Goal: Obtain resource: Download file/media

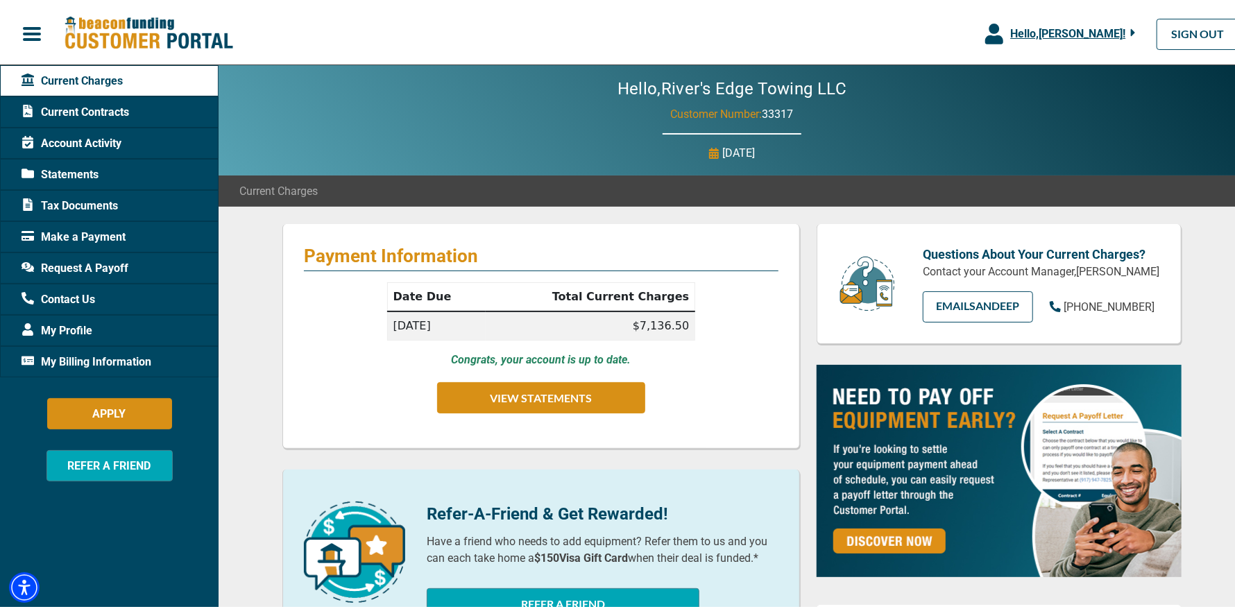
click at [75, 169] on span "Statements" at bounding box center [60, 172] width 77 height 17
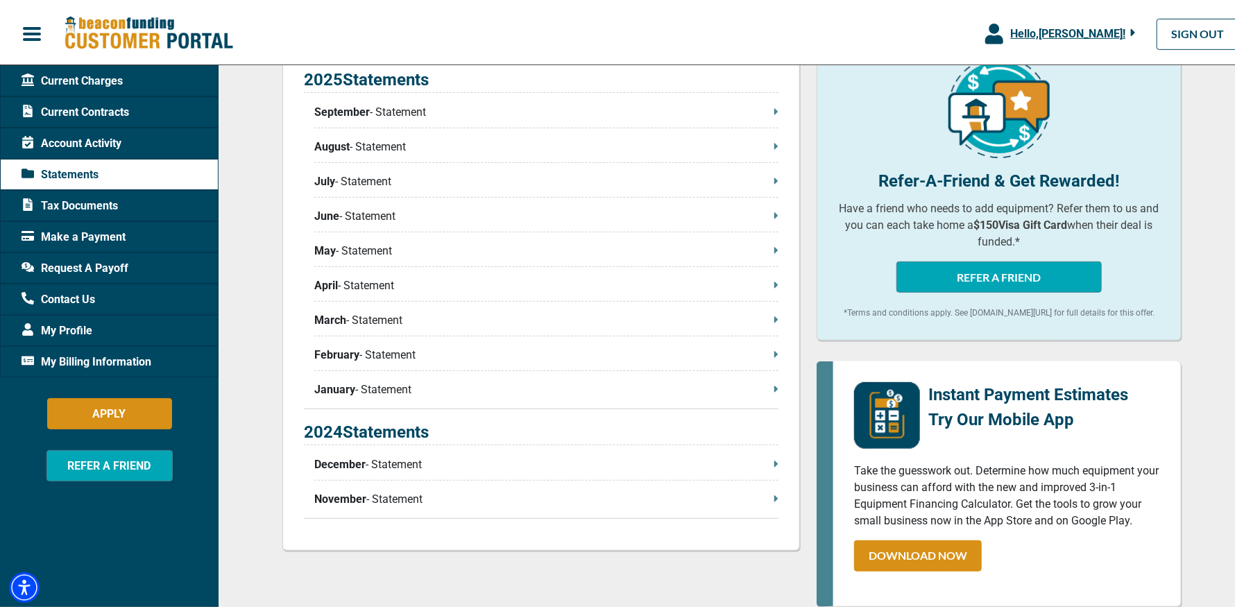
scroll to position [346, 0]
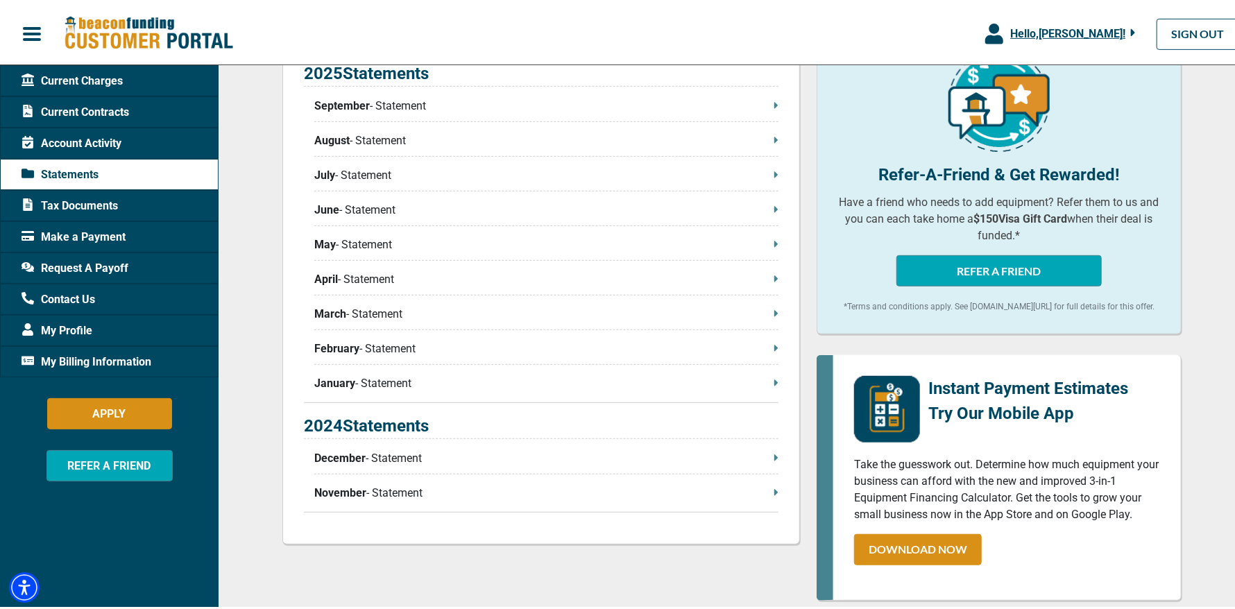
click at [482, 103] on p "September - Statement" at bounding box center [546, 103] width 464 height 17
click at [445, 340] on p "February - Statement" at bounding box center [546, 346] width 464 height 17
click at [360, 237] on p "May - Statement" at bounding box center [546, 242] width 464 height 17
click at [346, 200] on p "June - Statement" at bounding box center [546, 207] width 464 height 17
click at [403, 102] on p "September - Statement" at bounding box center [546, 103] width 464 height 17
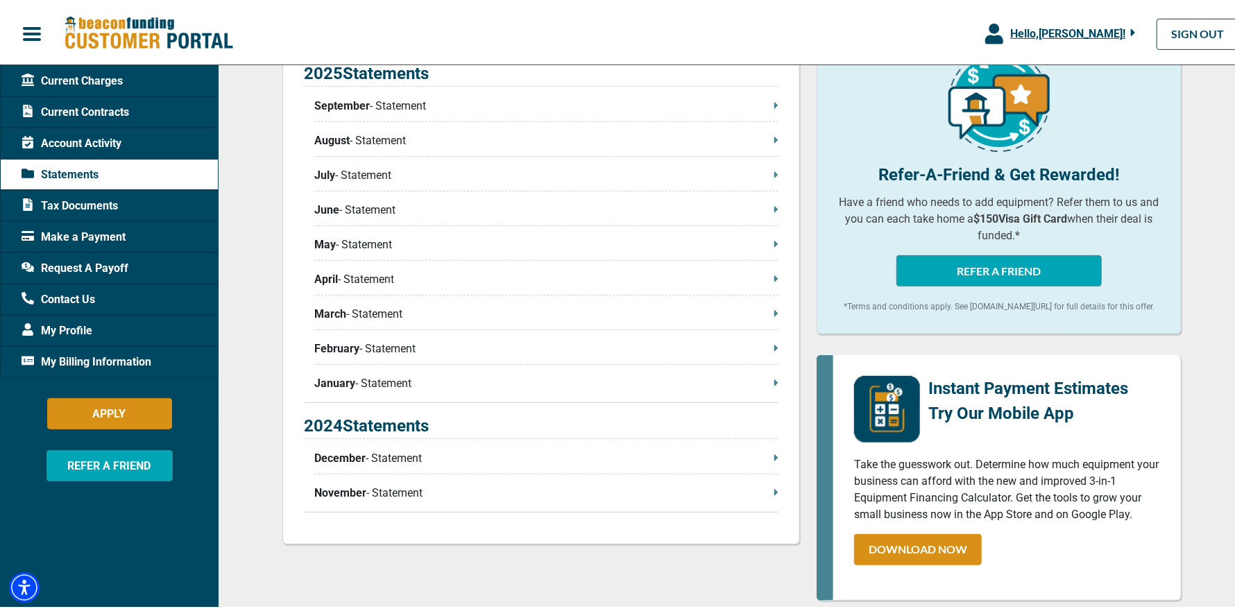
click at [376, 214] on p "June - Statement" at bounding box center [546, 207] width 464 height 17
click at [344, 275] on p "April - Statement" at bounding box center [546, 277] width 464 height 17
click at [364, 498] on p "November - Statement" at bounding box center [546, 490] width 464 height 17
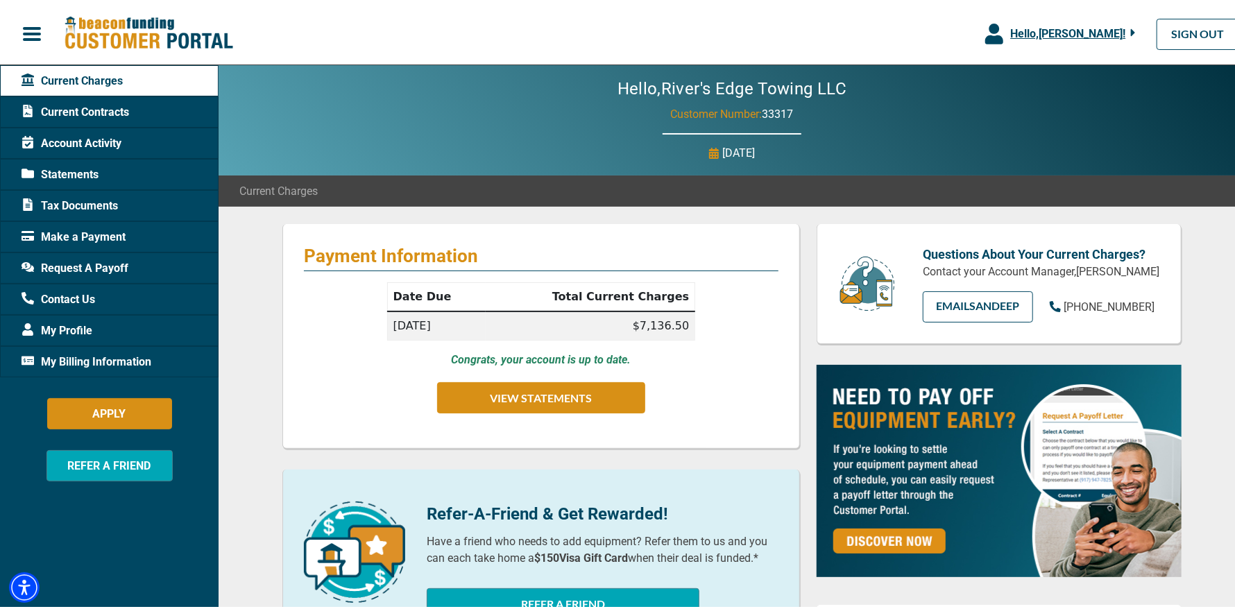
click at [105, 201] on span "Tax Documents" at bounding box center [70, 203] width 96 height 17
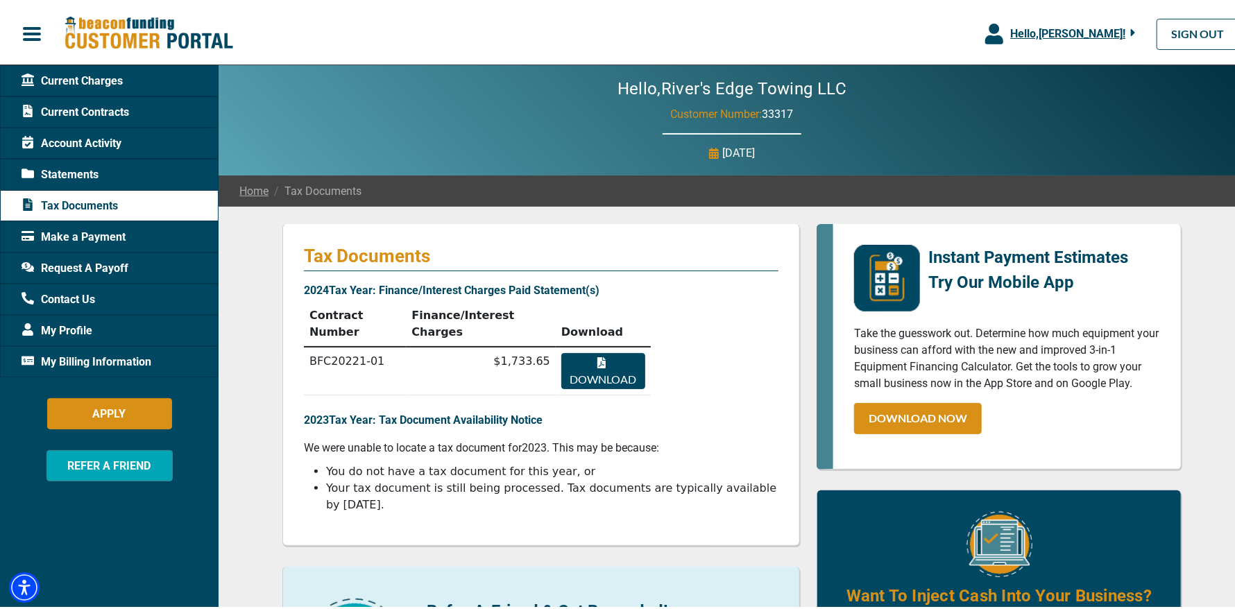
click at [590, 351] on button "Download" at bounding box center [604, 369] width 84 height 36
